Goal: Transaction & Acquisition: Purchase product/service

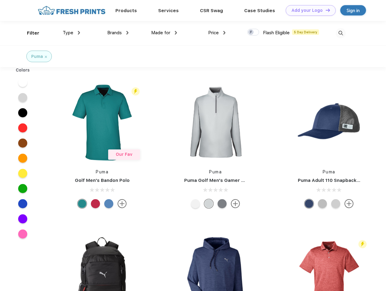
click at [309, 10] on link "Add your Logo Design Tool" at bounding box center [311, 10] width 50 height 11
click at [0, 0] on div "Design Tool" at bounding box center [0, 0] width 0 height 0
click at [325, 10] on link "Add your Logo Design Tool" at bounding box center [311, 10] width 50 height 11
click at [29, 33] on div "Filter" at bounding box center [33, 33] width 12 height 7
click at [72, 33] on span "Type" at bounding box center [68, 32] width 11 height 5
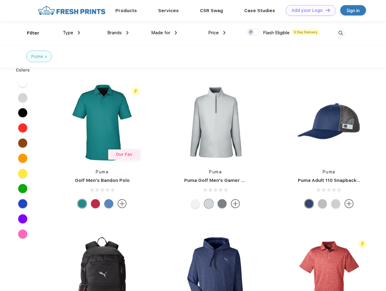
click at [118, 33] on span "Brands" at bounding box center [114, 32] width 15 height 5
click at [164, 33] on span "Made for" at bounding box center [160, 32] width 19 height 5
click at [217, 33] on span "Price" at bounding box center [213, 32] width 11 height 5
click at [253, 32] on div at bounding box center [253, 32] width 12 height 7
click at [251, 32] on input "checkbox" at bounding box center [249, 30] width 4 height 4
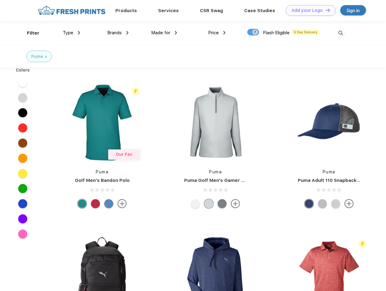
click at [341, 33] on img at bounding box center [341, 33] width 10 height 10
